Goal: Navigation & Orientation: Find specific page/section

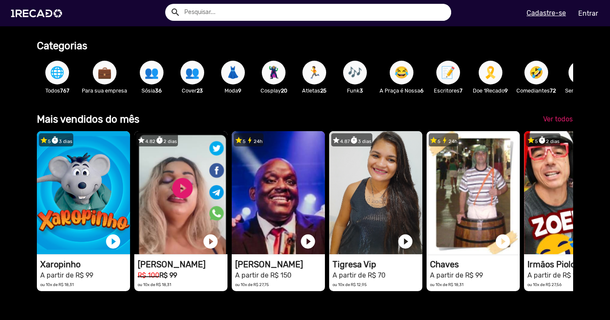
scroll to position [0, 1220]
click at [106, 70] on span "💼" at bounding box center [104, 73] width 14 height 24
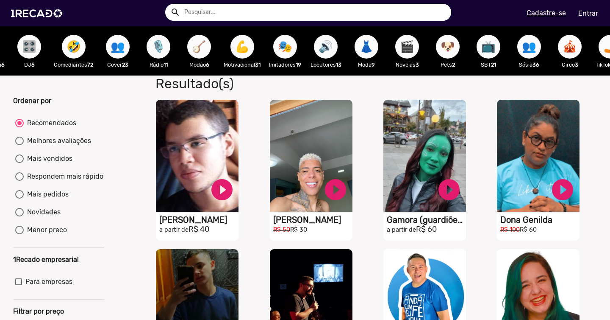
scroll to position [0, 337]
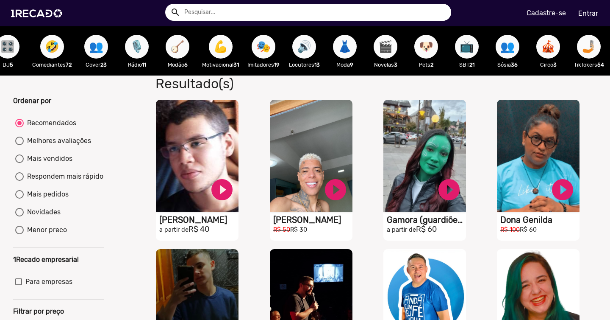
click at [392, 44] on span "🎬" at bounding box center [385, 47] width 14 height 24
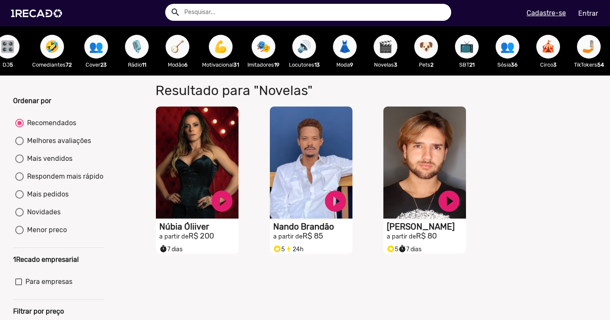
click at [391, 47] on span "🎬" at bounding box center [385, 47] width 14 height 24
click at [434, 47] on span "🐶" at bounding box center [426, 47] width 14 height 24
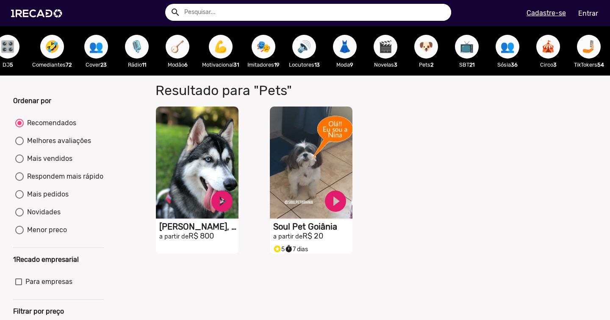
click at [474, 43] on span "📺" at bounding box center [467, 47] width 14 height 24
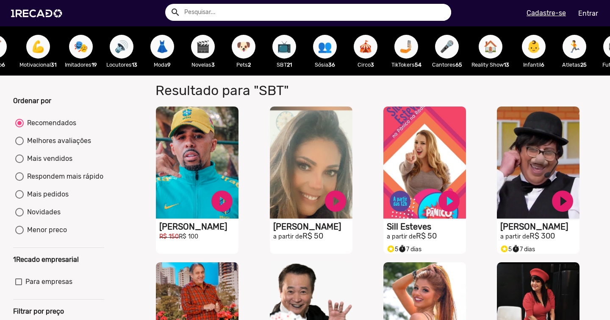
scroll to position [0, 523]
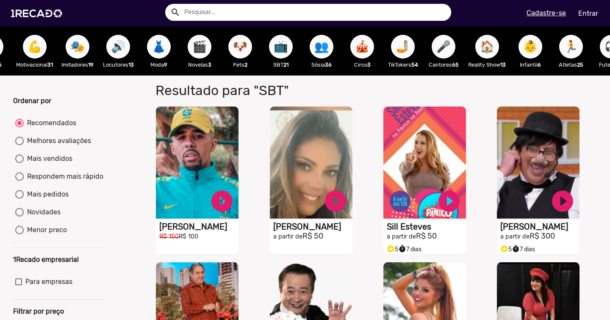
click at [407, 46] on span "🤳🏼" at bounding box center [403, 47] width 14 height 24
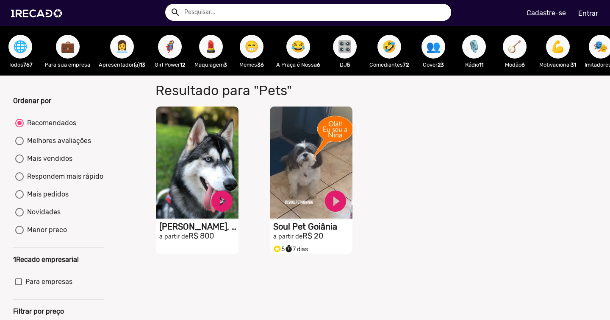
click at [19, 49] on span "🌐" at bounding box center [20, 47] width 14 height 24
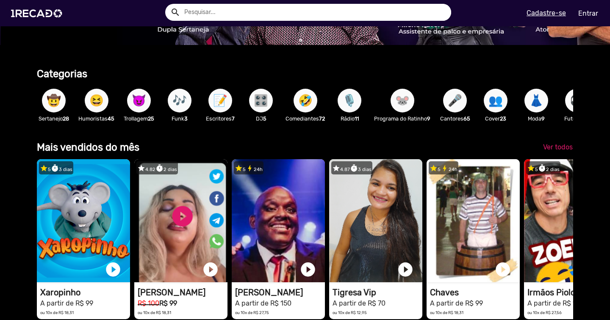
scroll to position [0, 1220]
click at [461, 100] on span "🎤" at bounding box center [455, 101] width 14 height 24
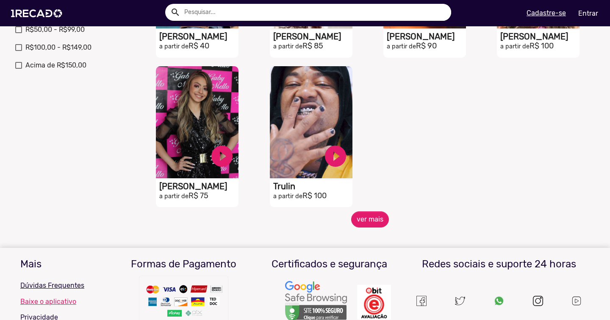
scroll to position [350, 0]
